Goal: Check status: Check status

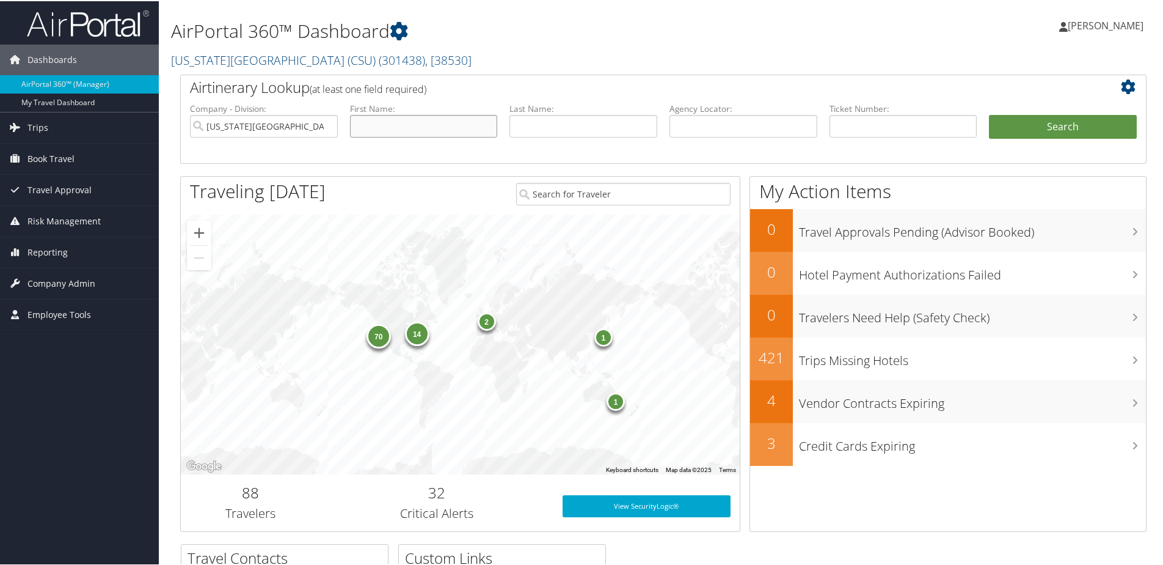
click at [400, 135] on input "text" at bounding box center [424, 125] width 148 height 23
click at [552, 134] on input "text" at bounding box center [584, 125] width 148 height 23
type input "brinton"
click at [989, 114] on button "Search" at bounding box center [1063, 126] width 148 height 24
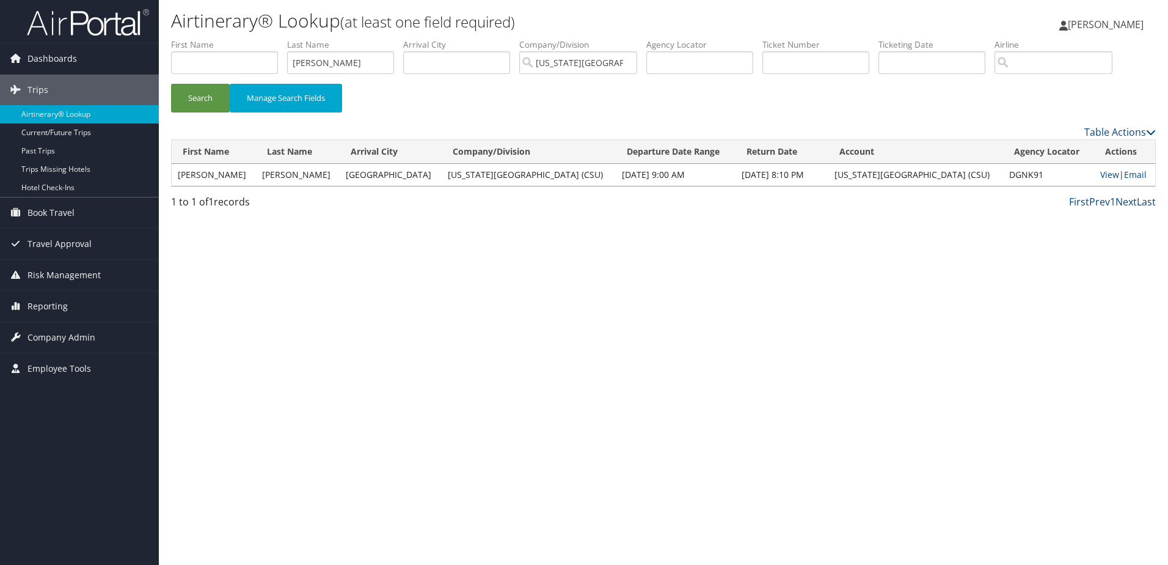
click at [461, 172] on td "[US_STATE][GEOGRAPHIC_DATA] (CSU)" at bounding box center [529, 175] width 175 height 22
click at [1100, 177] on link "View" at bounding box center [1109, 175] width 19 height 12
click at [1120, 27] on span "[PERSON_NAME]" at bounding box center [1106, 24] width 76 height 13
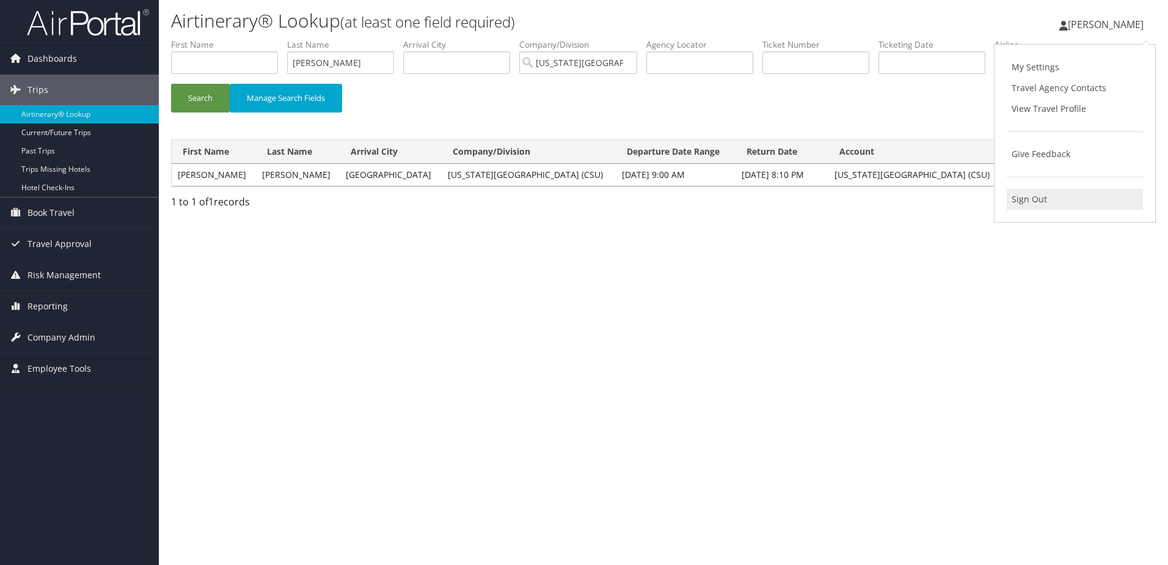
click at [1042, 203] on link "Sign Out" at bounding box center [1075, 199] width 136 height 21
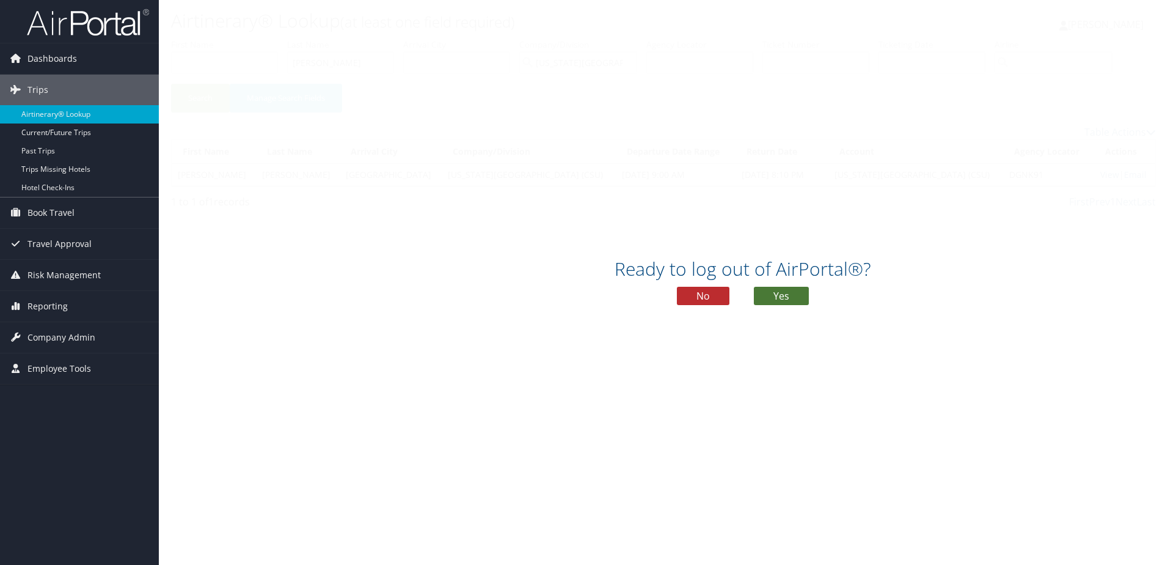
click at [792, 300] on button "Yes" at bounding box center [781, 296] width 55 height 18
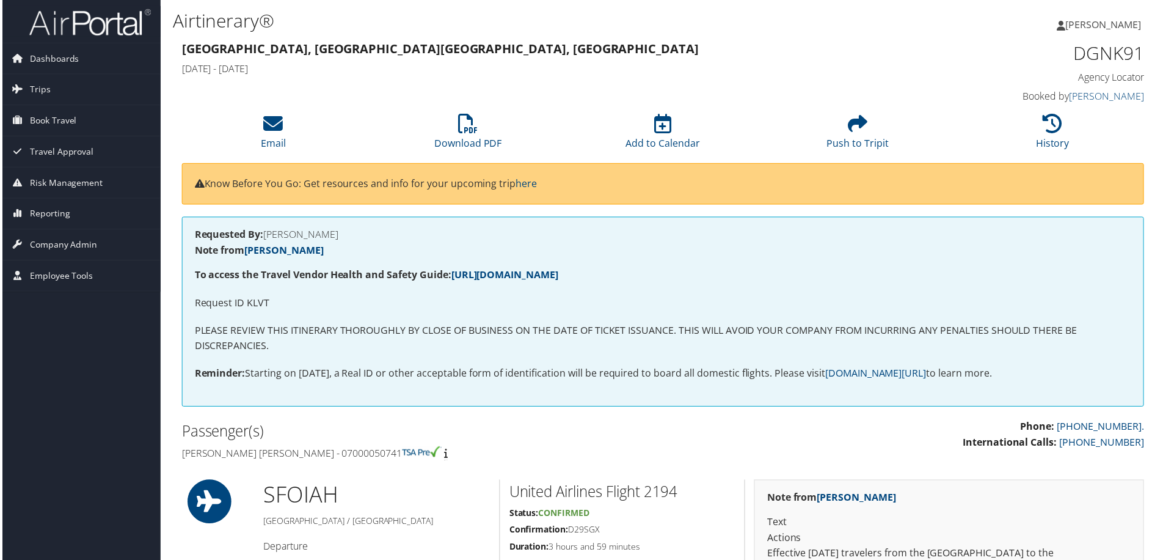
click at [126, 21] on img at bounding box center [88, 22] width 122 height 29
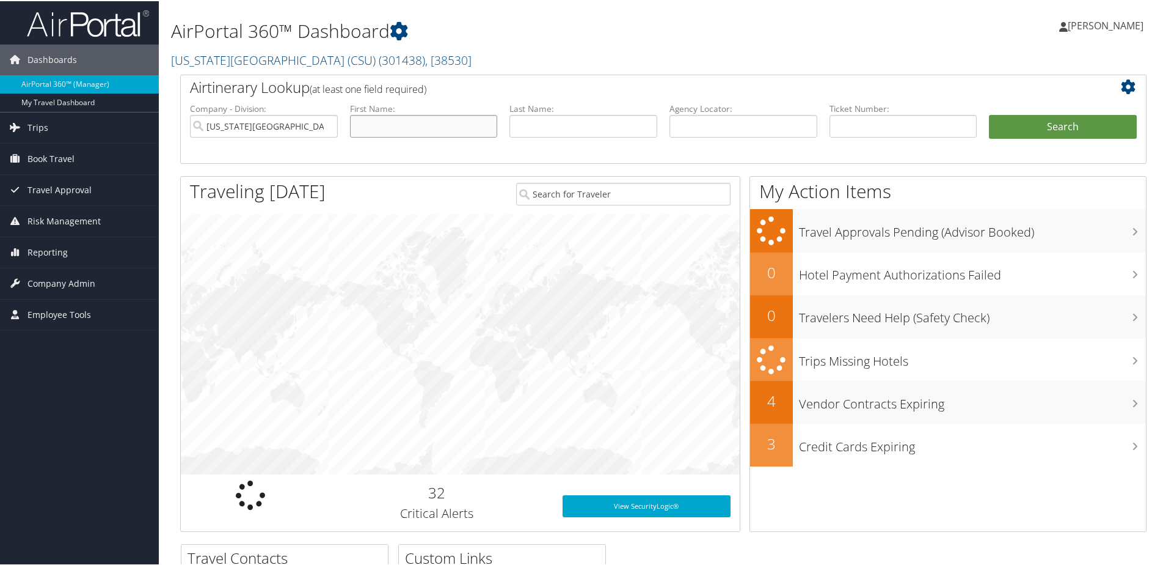
click at [395, 126] on input "text" at bounding box center [424, 125] width 148 height 23
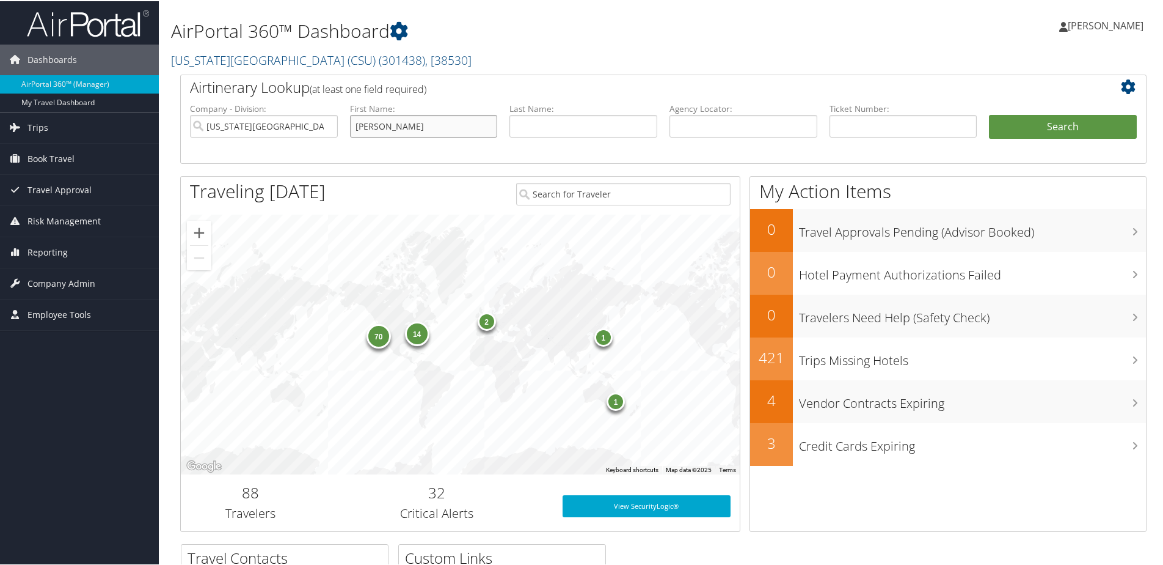
type input "rayleen"
click at [989, 114] on button "Search" at bounding box center [1063, 126] width 148 height 24
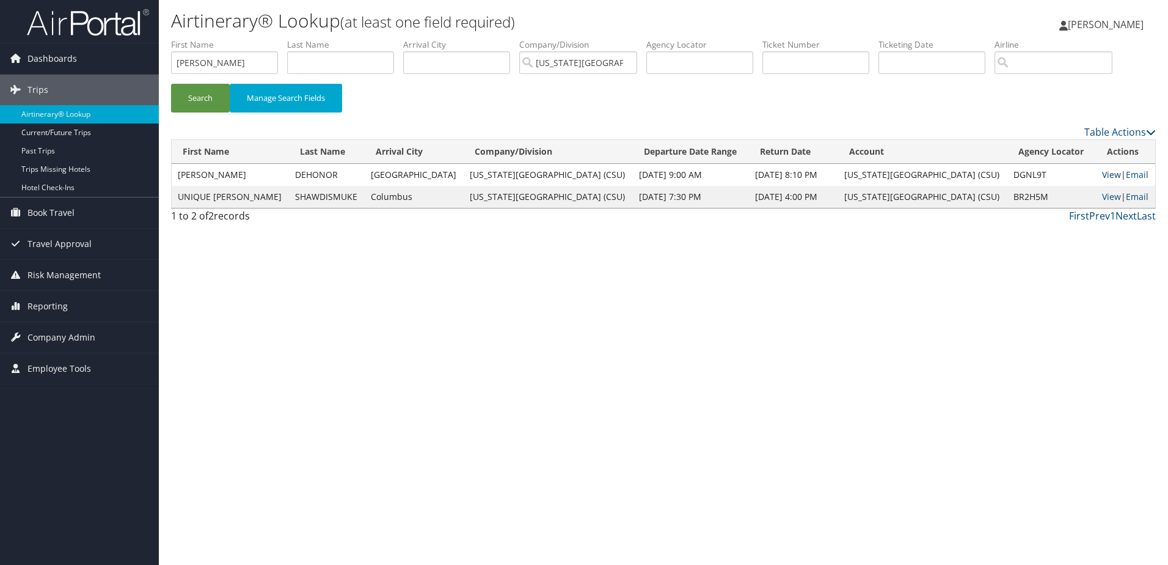
click at [1104, 178] on link "View" at bounding box center [1111, 175] width 19 height 12
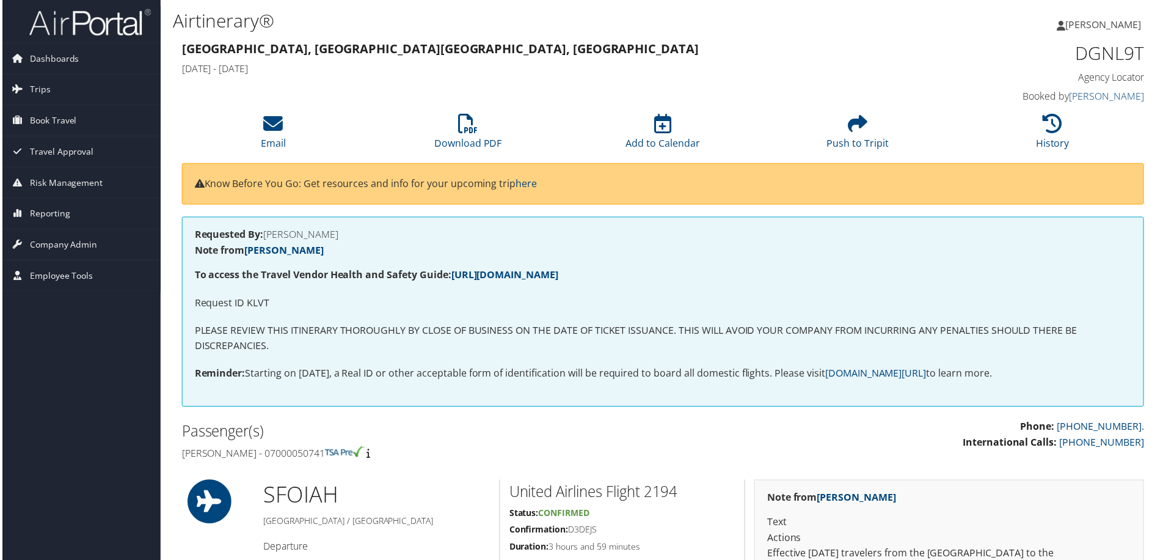
click at [109, 30] on img at bounding box center [88, 22] width 122 height 29
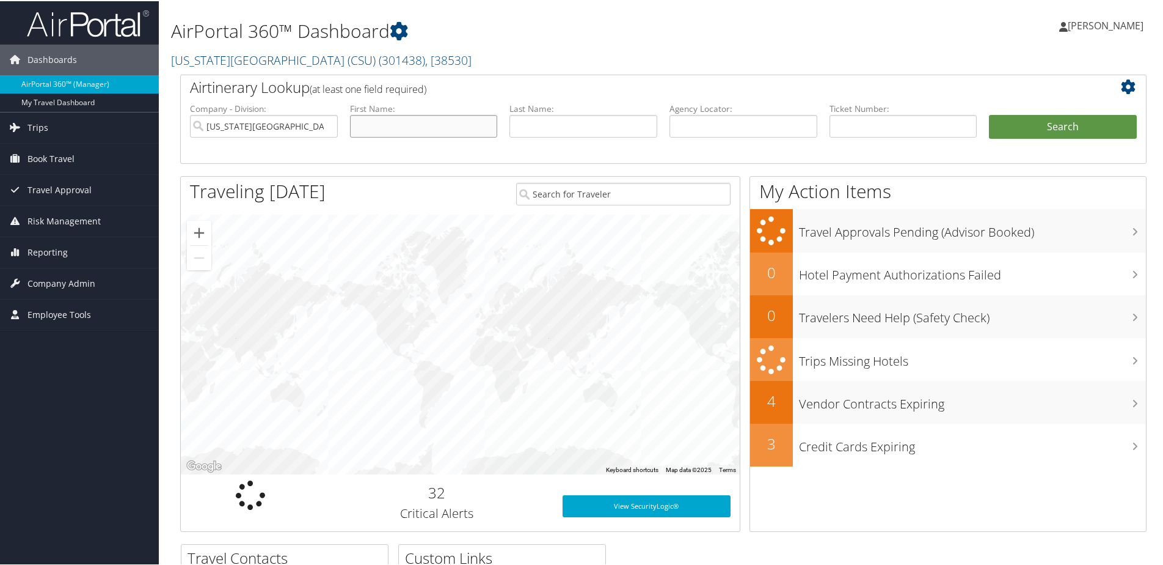
click at [434, 126] on input "text" at bounding box center [424, 125] width 148 height 23
click at [565, 134] on input "text" at bounding box center [584, 125] width 148 height 23
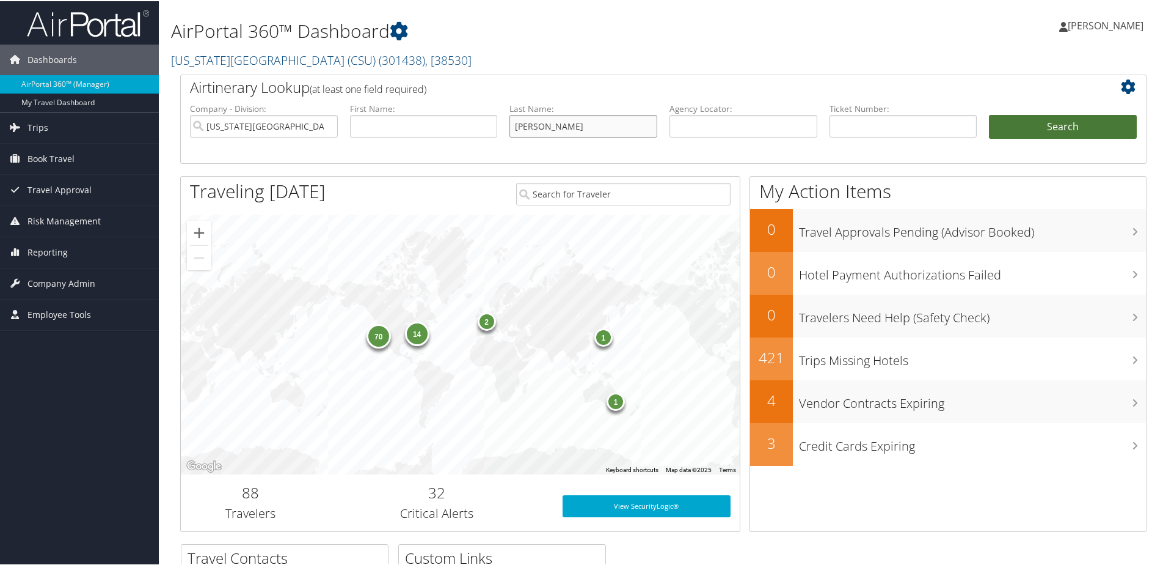
type input "enzmann"
click at [1032, 121] on button "Search" at bounding box center [1063, 126] width 148 height 24
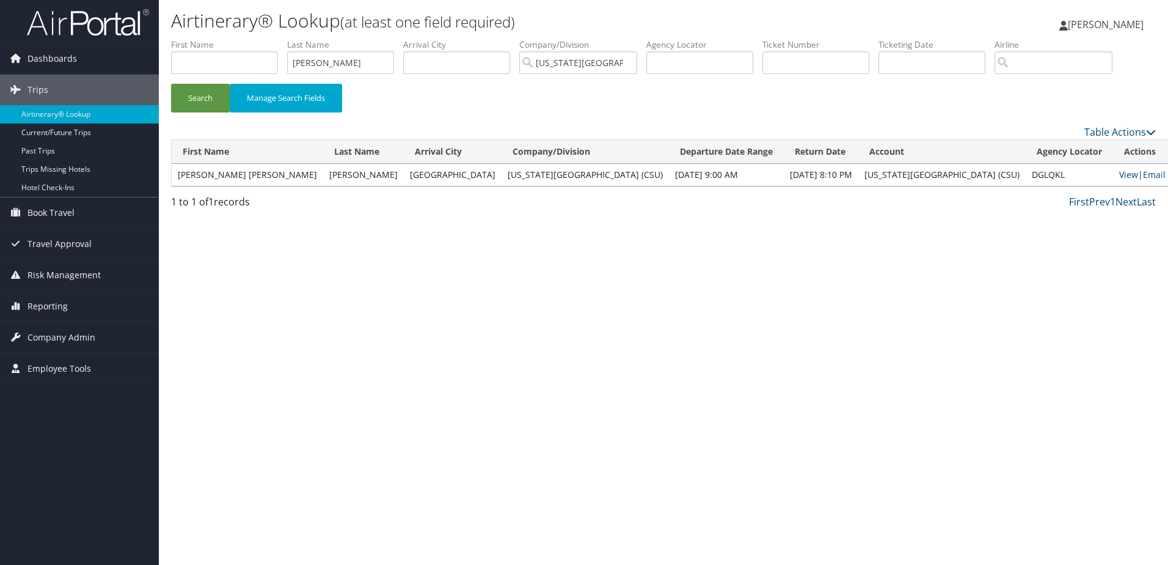
click at [1119, 178] on link "View" at bounding box center [1128, 175] width 19 height 12
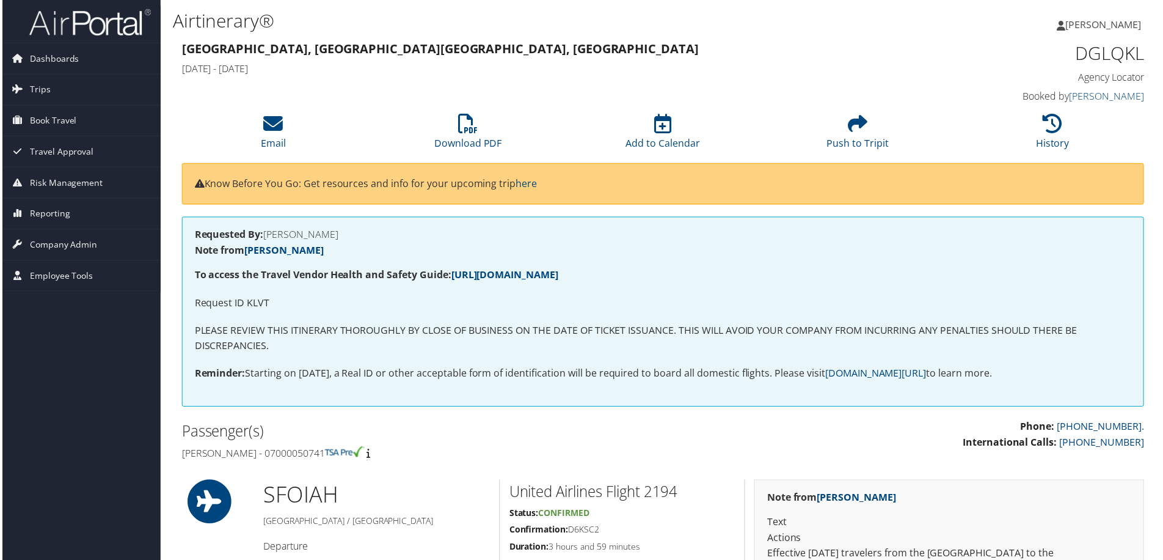
click at [130, 29] on img at bounding box center [88, 22] width 122 height 29
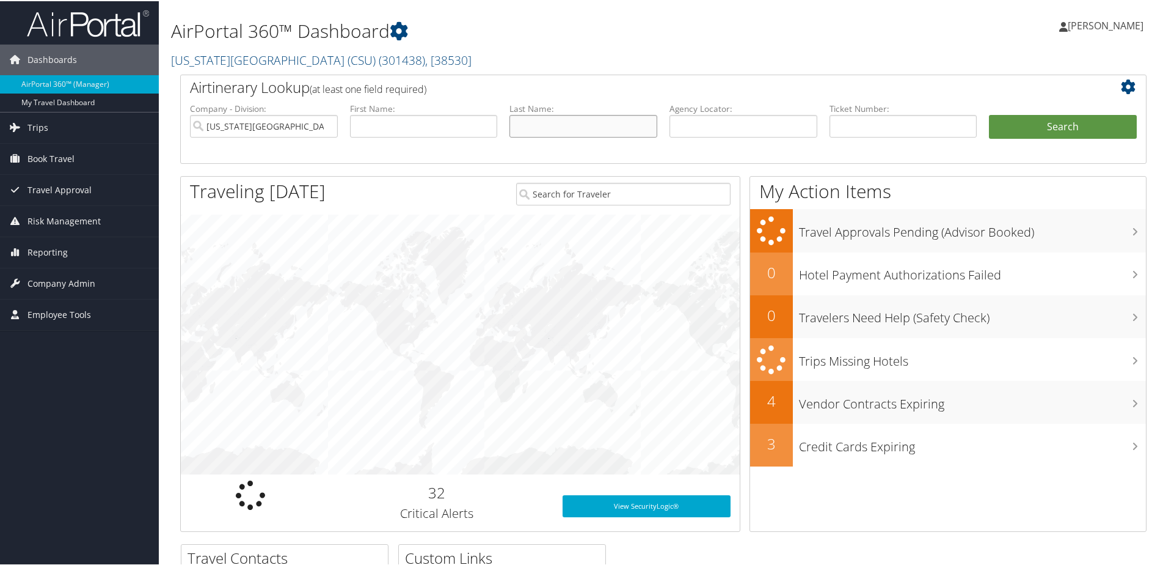
click at [590, 126] on input "text" at bounding box center [584, 125] width 148 height 23
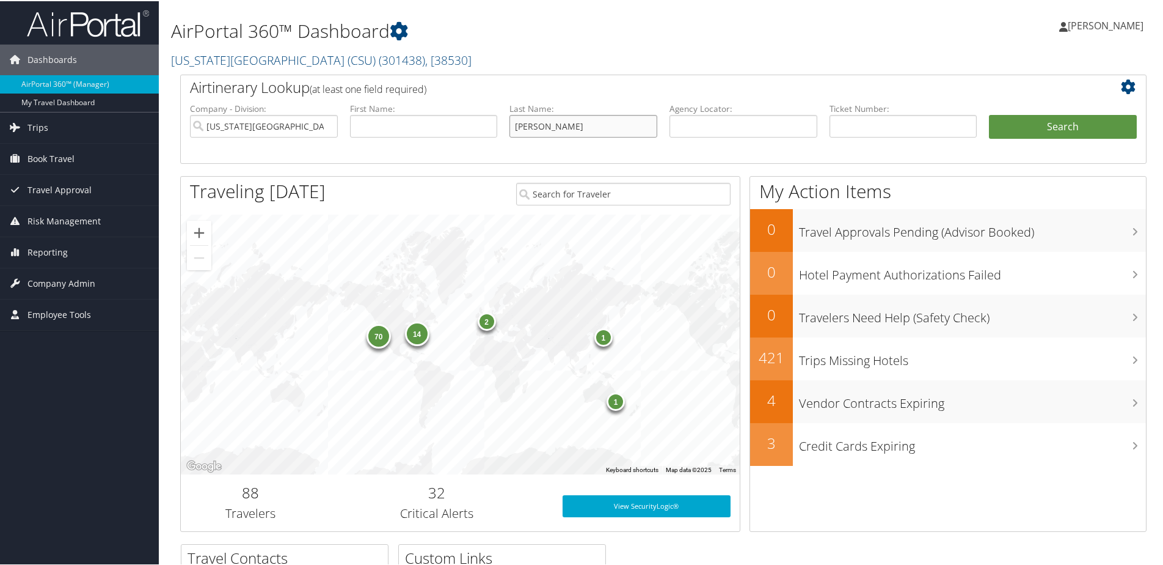
type input "horne"
click at [989, 114] on button "Search" at bounding box center [1063, 126] width 148 height 24
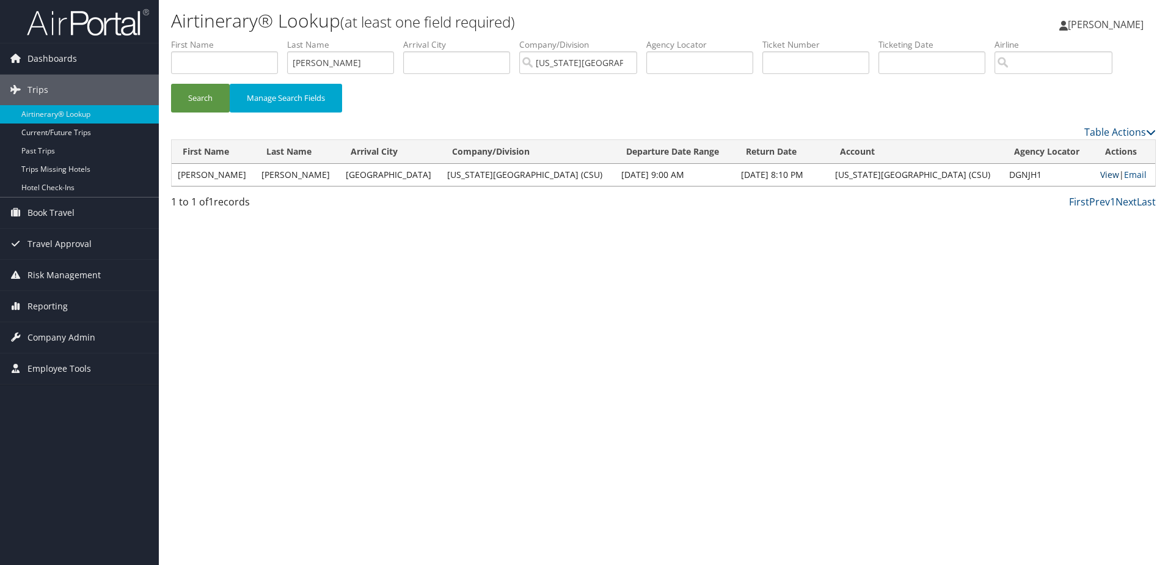
click at [1100, 172] on link "View" at bounding box center [1109, 175] width 19 height 12
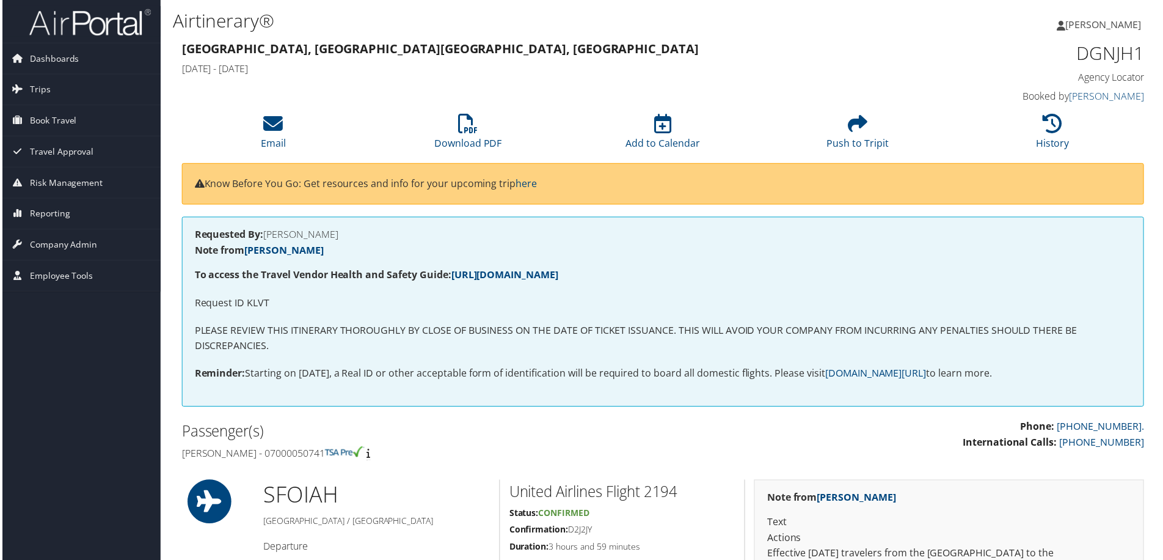
click at [126, 14] on img at bounding box center [88, 22] width 122 height 29
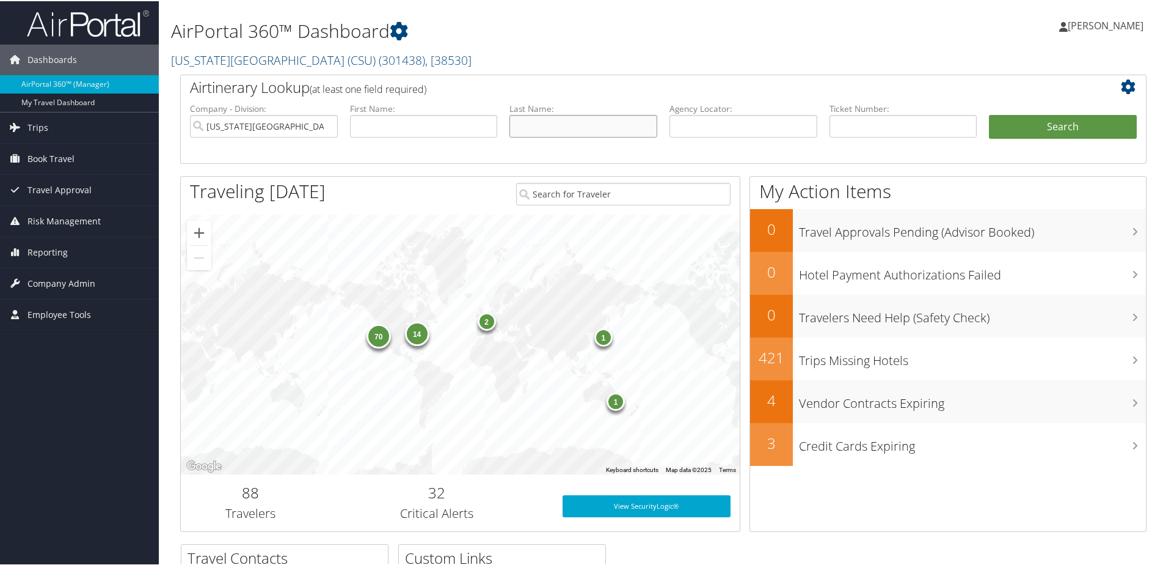
click at [527, 126] on input "text" at bounding box center [584, 125] width 148 height 23
click at [472, 125] on input "text" at bounding box center [424, 125] width 148 height 23
type input "charisa"
click at [989, 114] on button "Search" at bounding box center [1063, 126] width 148 height 24
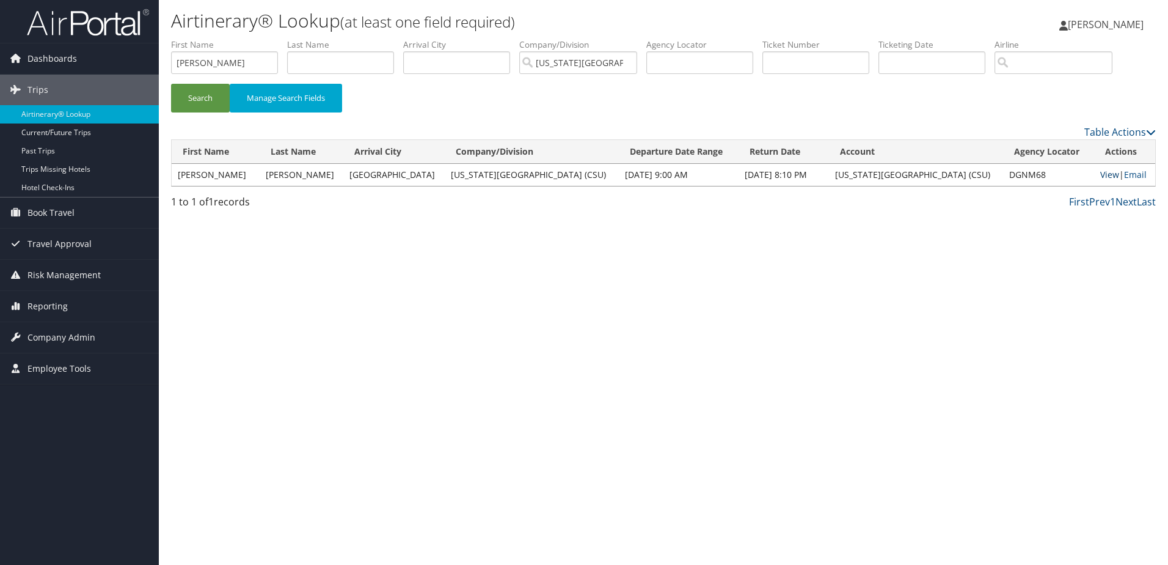
click at [1100, 178] on link "View" at bounding box center [1109, 175] width 19 height 12
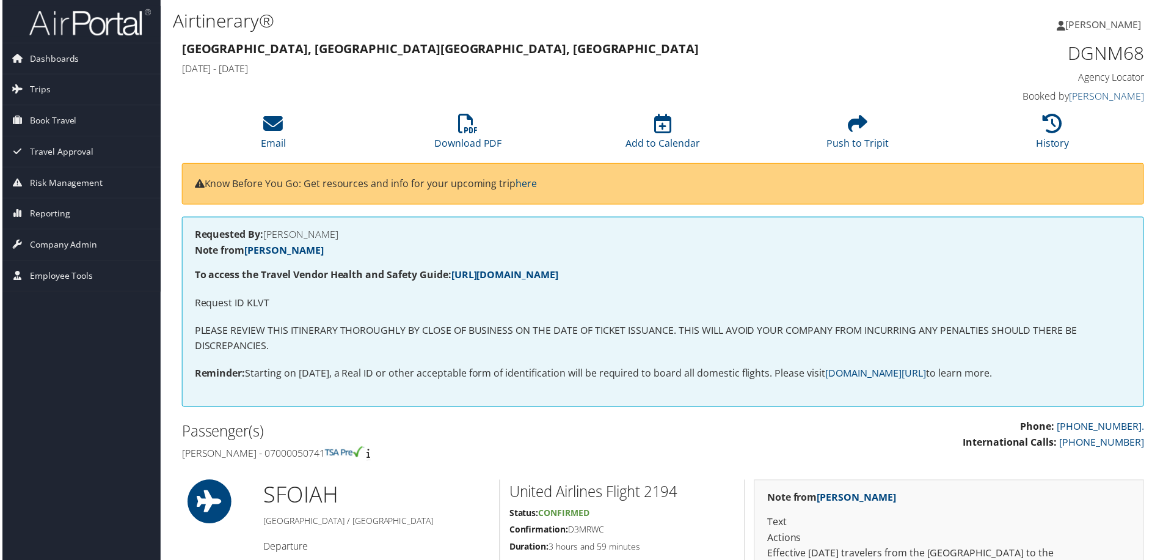
click at [114, 23] on img at bounding box center [88, 22] width 122 height 29
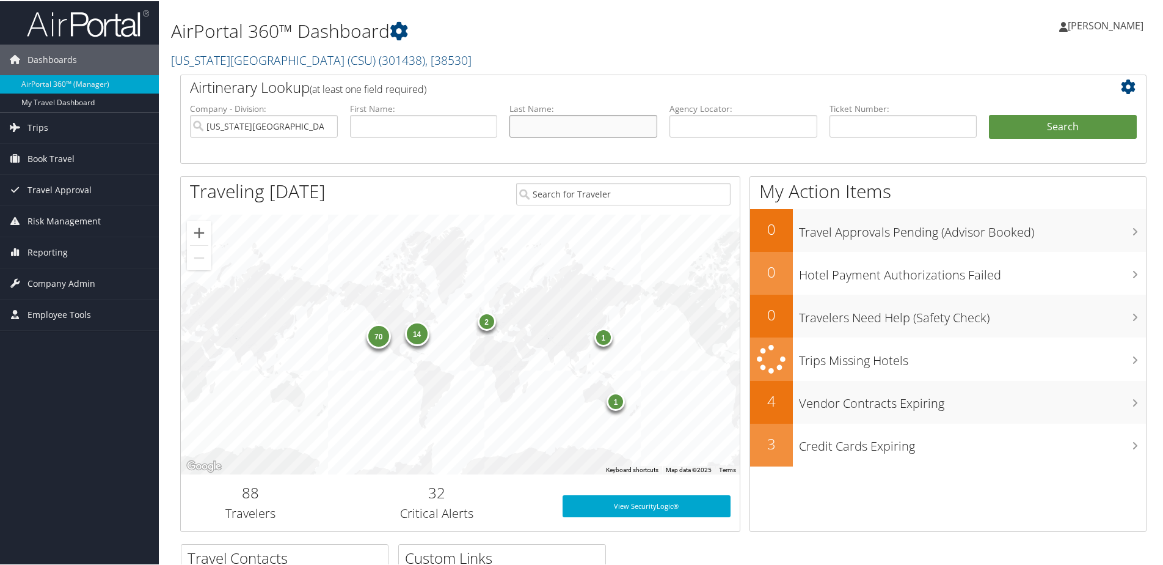
click at [560, 132] on input "text" at bounding box center [584, 125] width 148 height 23
type input "shoaf"
click at [989, 114] on button "Search" at bounding box center [1063, 126] width 148 height 24
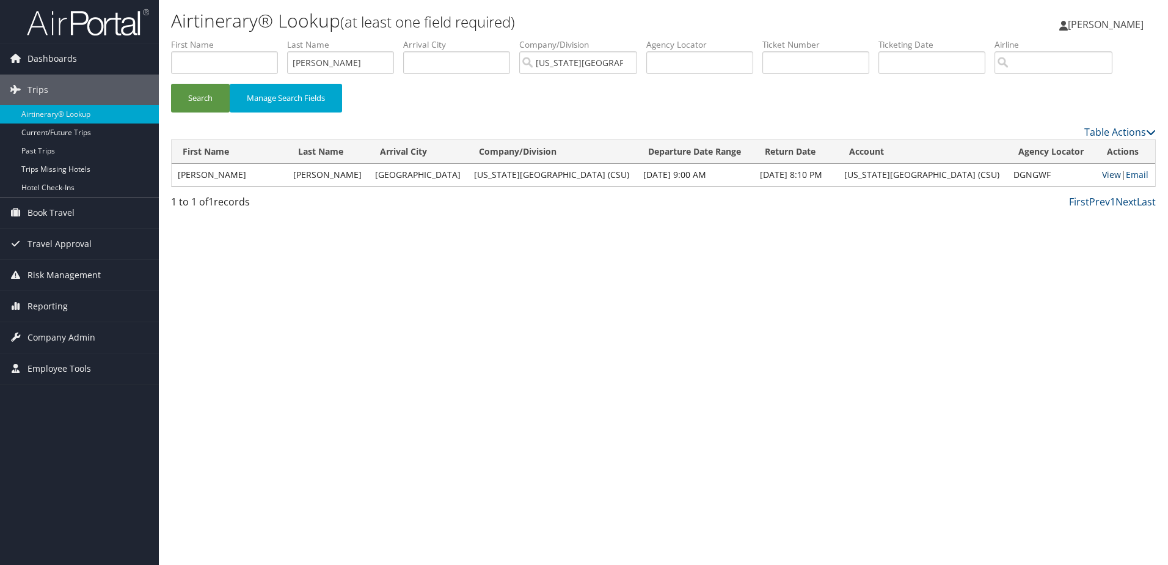
click at [1102, 174] on link "View" at bounding box center [1111, 175] width 19 height 12
